Goal: Find specific page/section: Find specific page/section

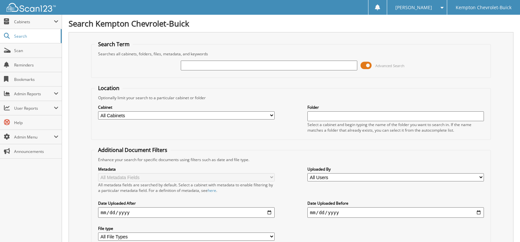
click at [237, 64] on input "text" at bounding box center [269, 66] width 177 height 10
type input "34043"
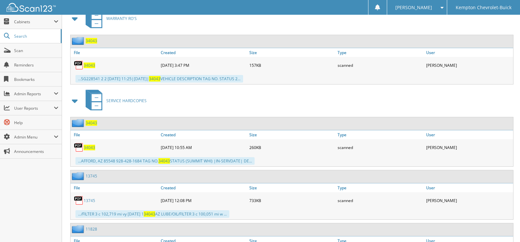
scroll to position [295, 0]
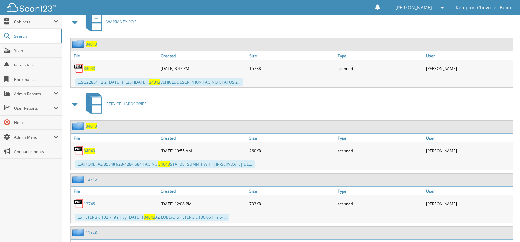
click at [93, 125] on span "34043" at bounding box center [91, 127] width 11 height 6
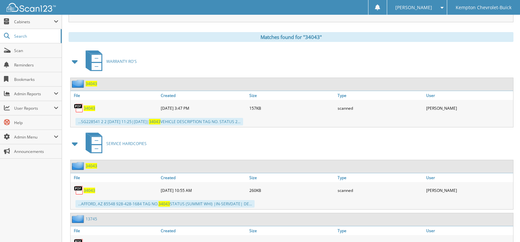
scroll to position [263, 0]
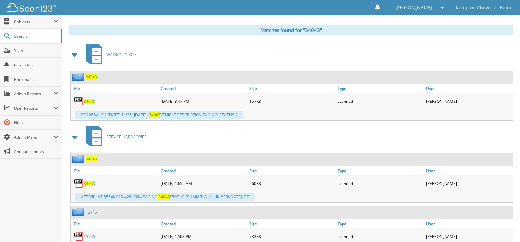
click at [92, 78] on span "34043" at bounding box center [91, 77] width 11 height 6
